Goal: Task Accomplishment & Management: Complete application form

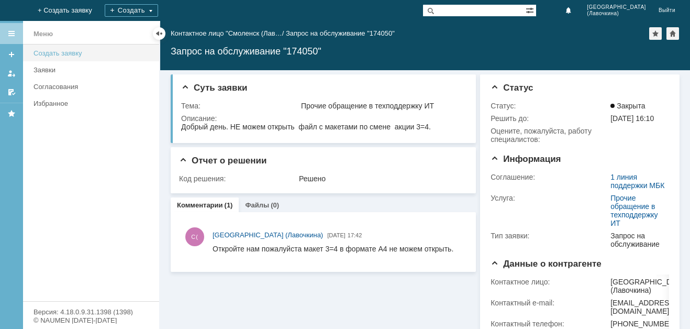
click at [77, 56] on div "Создать заявку" at bounding box center [92, 53] width 119 height 8
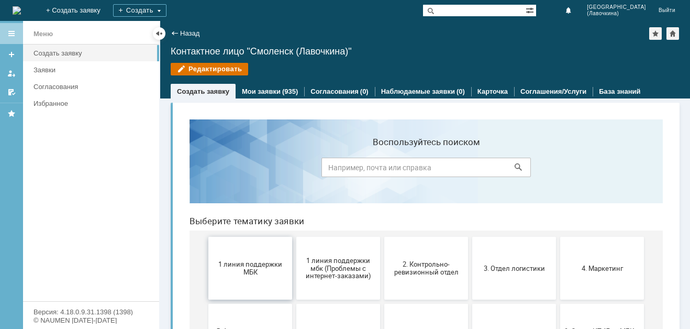
click at [252, 266] on span "1 линия поддержки МБК" at bounding box center [249, 268] width 77 height 16
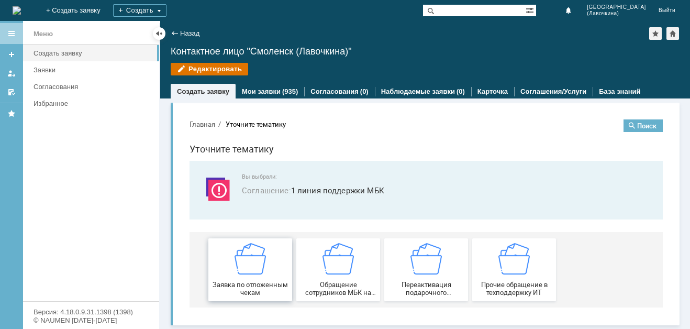
click at [252, 284] on span "Заявка по отложенным чекам" at bounding box center [249, 289] width 77 height 16
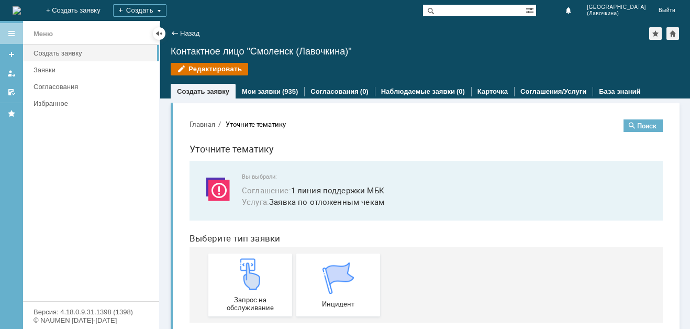
click at [252, 284] on img at bounding box center [249, 273] width 31 height 31
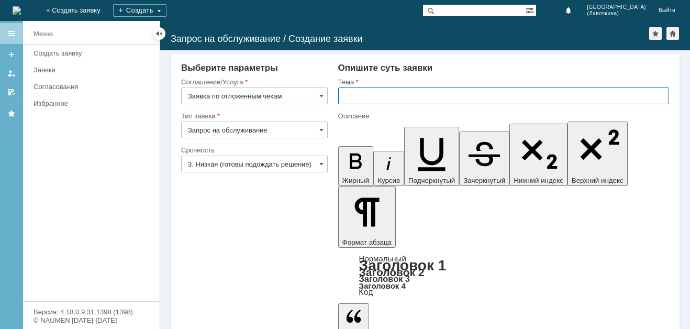
paste input "Заявка по отложенным чекам"
type input "Заявка по отложенным чекам"
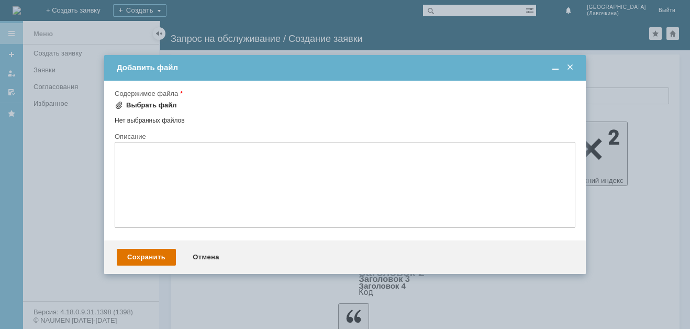
click at [161, 101] on div "Выбрать файл" at bounding box center [151, 105] width 51 height 8
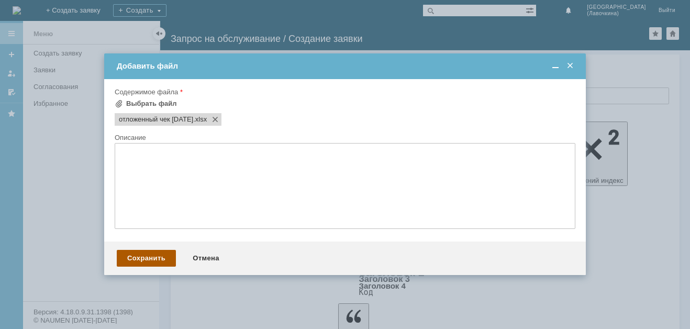
click at [143, 257] on div "Сохранить" at bounding box center [146, 258] width 59 height 17
